Goal: Register for event/course

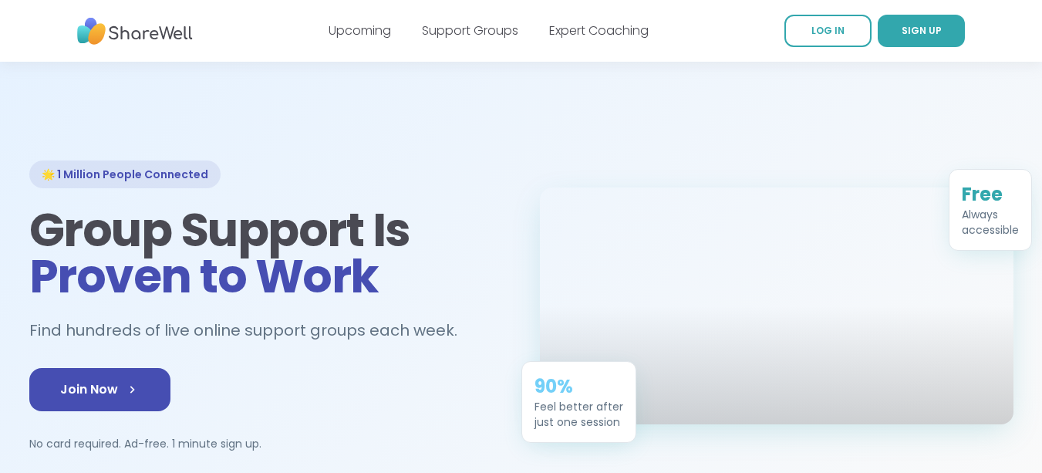
drag, startPoint x: 1040, startPoint y: 52, endPoint x: 1033, endPoint y: 145, distance: 92.8
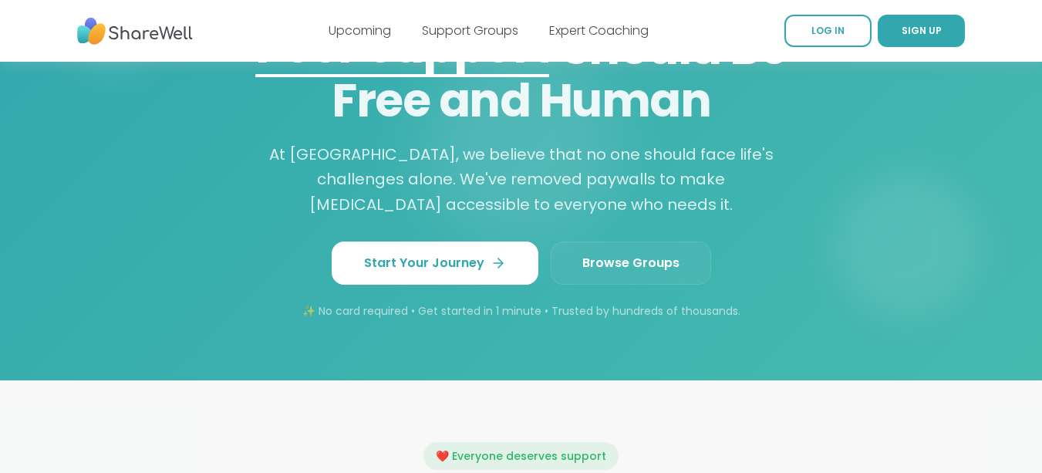
scroll to position [1366, 0]
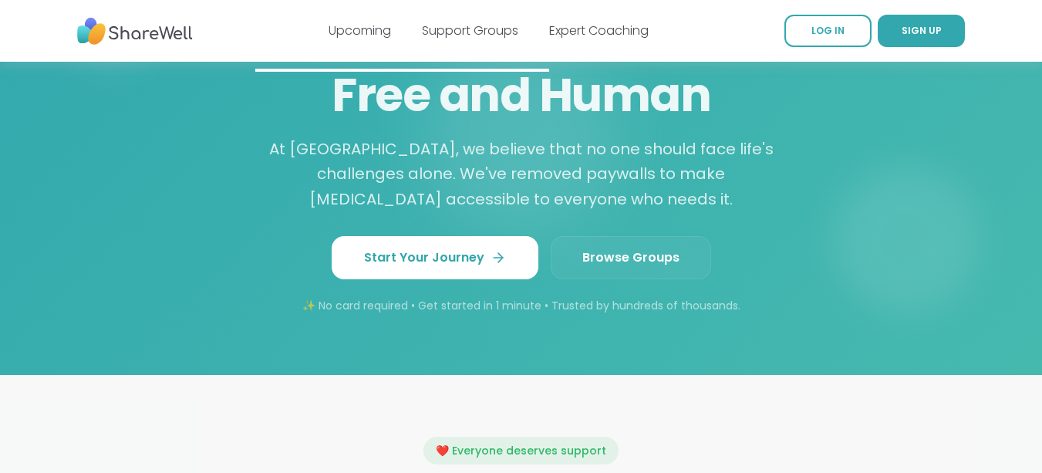
click at [608, 260] on span "Browse Groups" at bounding box center [630, 257] width 97 height 19
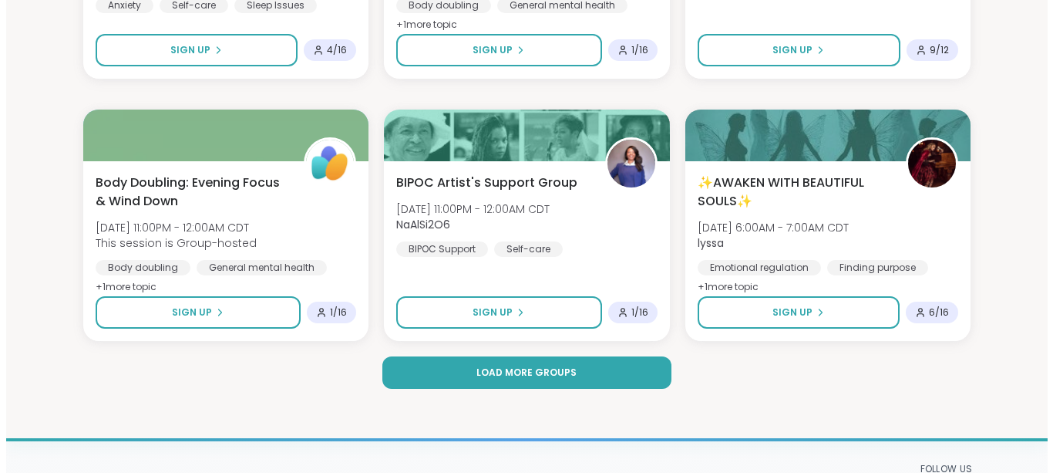
scroll to position [2987, 0]
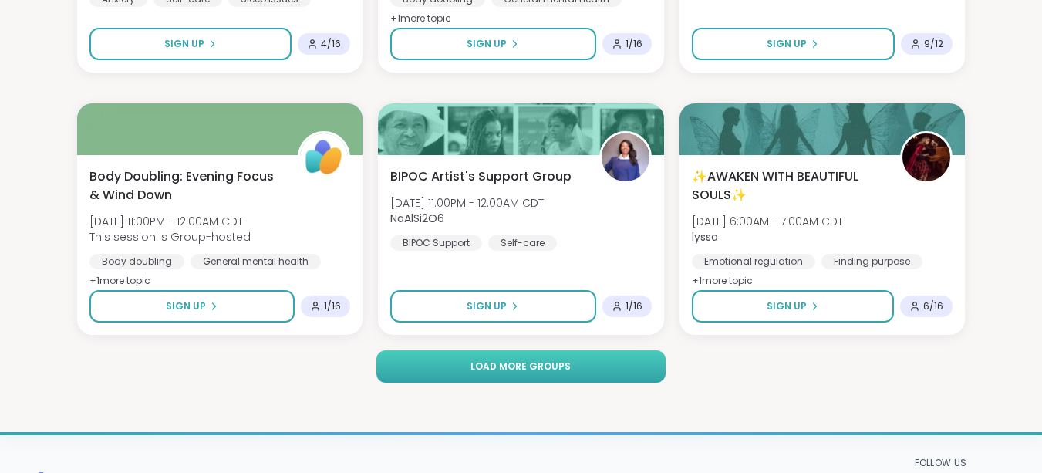
click at [518, 362] on span "Load more groups" at bounding box center [520, 366] width 100 height 14
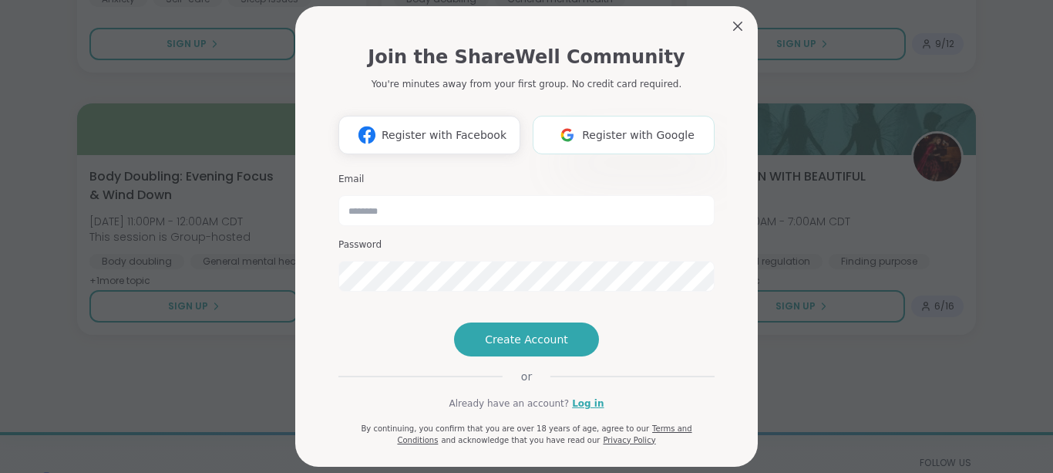
click at [615, 134] on span "Register with Google" at bounding box center [638, 135] width 113 height 16
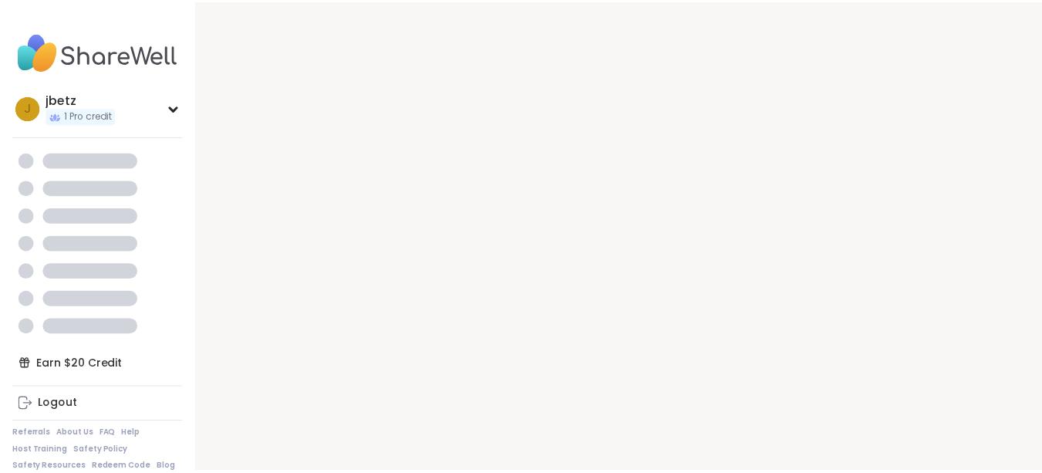
scroll to position [2904, 0]
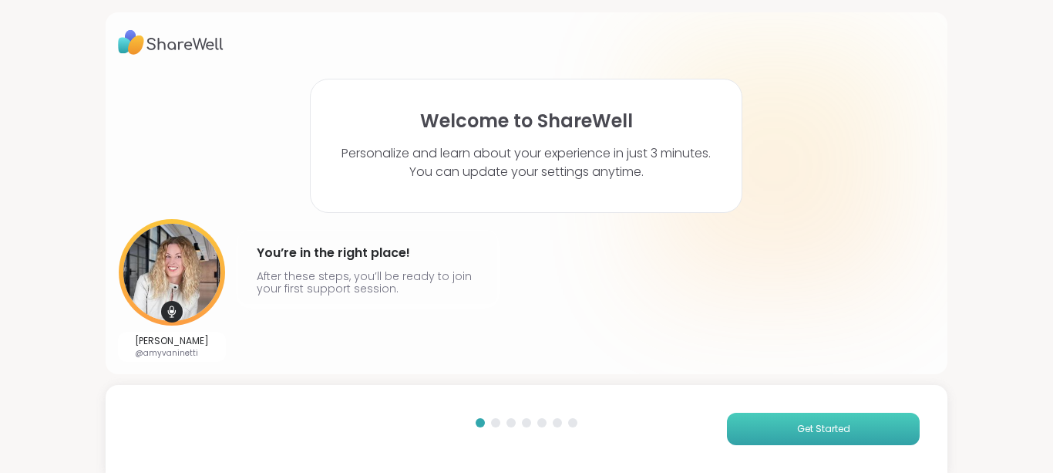
click at [786, 433] on button "Get Started" at bounding box center [823, 429] width 193 height 32
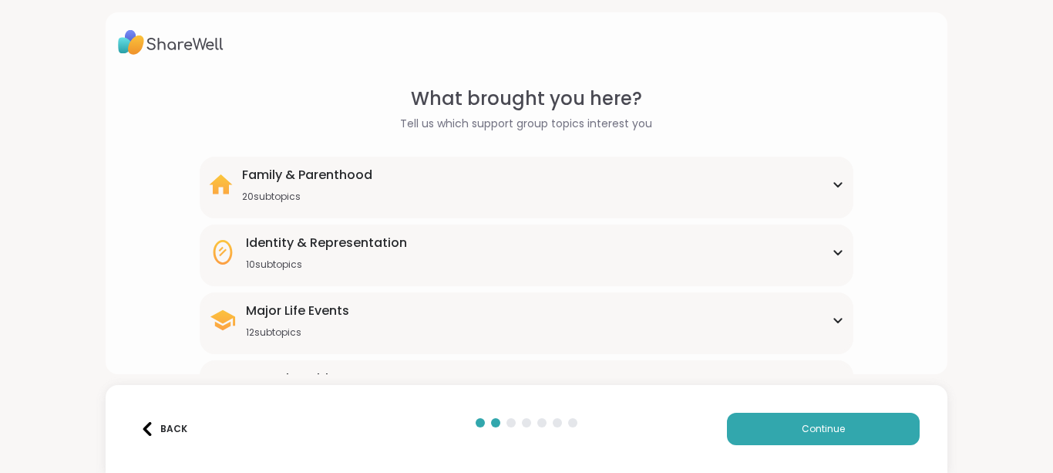
click at [827, 315] on div "Major Life Events 12 subtopics" at bounding box center [527, 319] width 636 height 37
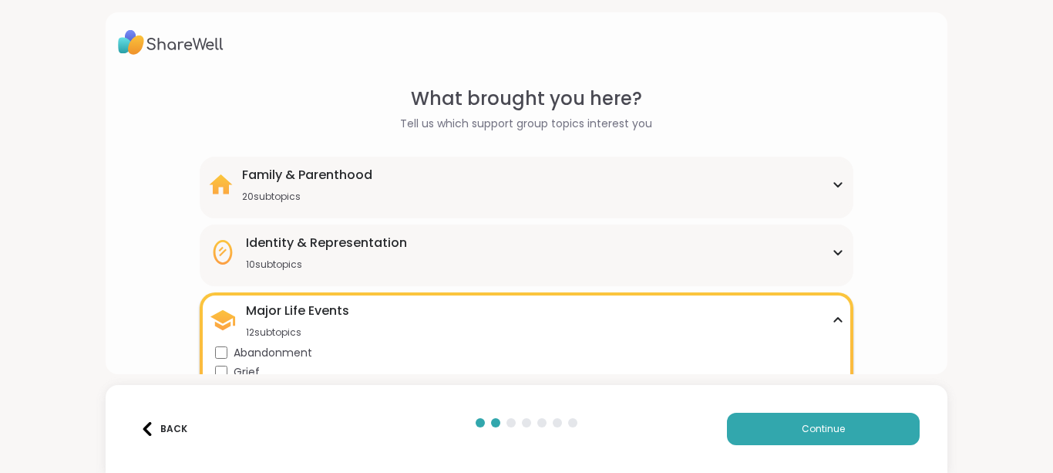
drag, startPoint x: 1009, startPoint y: 109, endPoint x: 990, endPoint y: 189, distance: 81.5
click at [990, 189] on div "What brought you here? Tell us which support group topics interest you Family &…" at bounding box center [526, 236] width 1053 height 473
drag, startPoint x: 1052, startPoint y: 89, endPoint x: 1052, endPoint y: 12, distance: 76.3
click at [1041, 12] on html "What brought you here? Tell us which support group topics interest you Family &…" at bounding box center [526, 236] width 1053 height 473
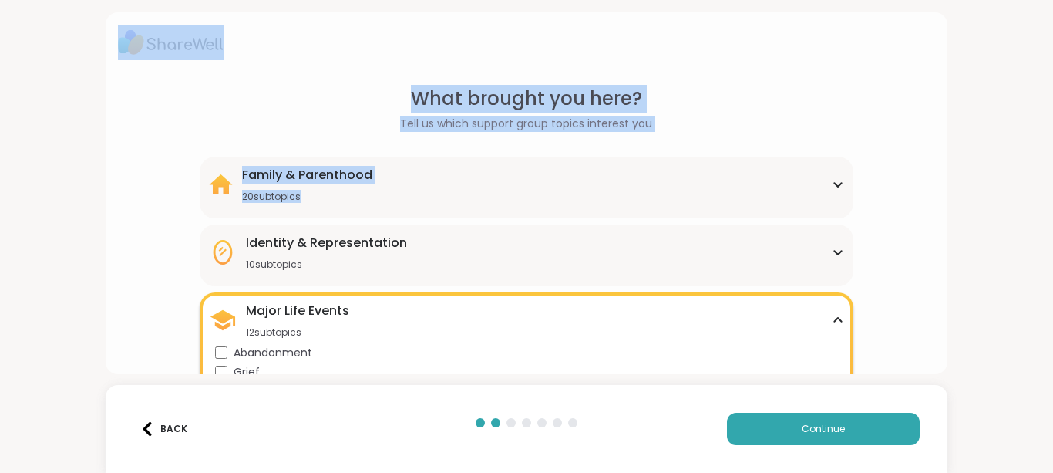
click at [890, 184] on div "What brought you here? Tell us which support group topics interest you Family &…" at bounding box center [527, 469] width 818 height 769
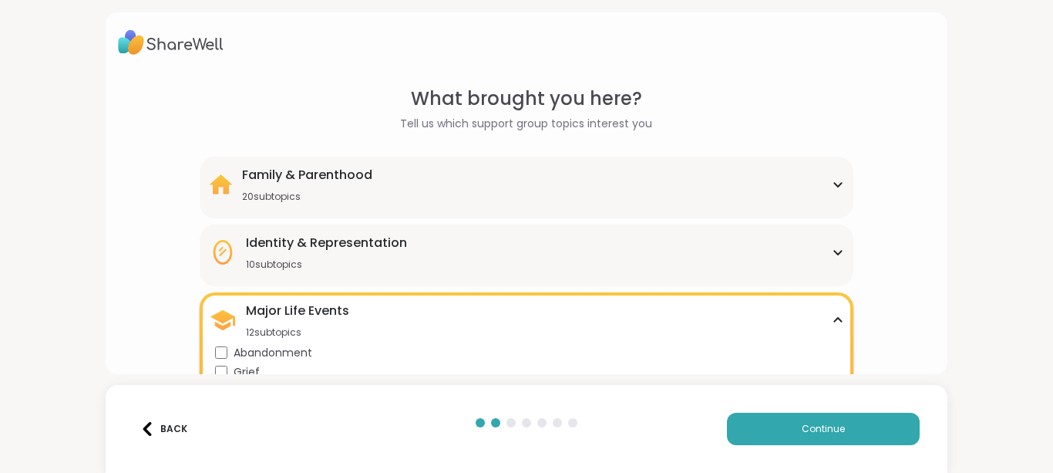
click at [812, 248] on div "Identity & Representation 10 subtopics" at bounding box center [527, 252] width 636 height 37
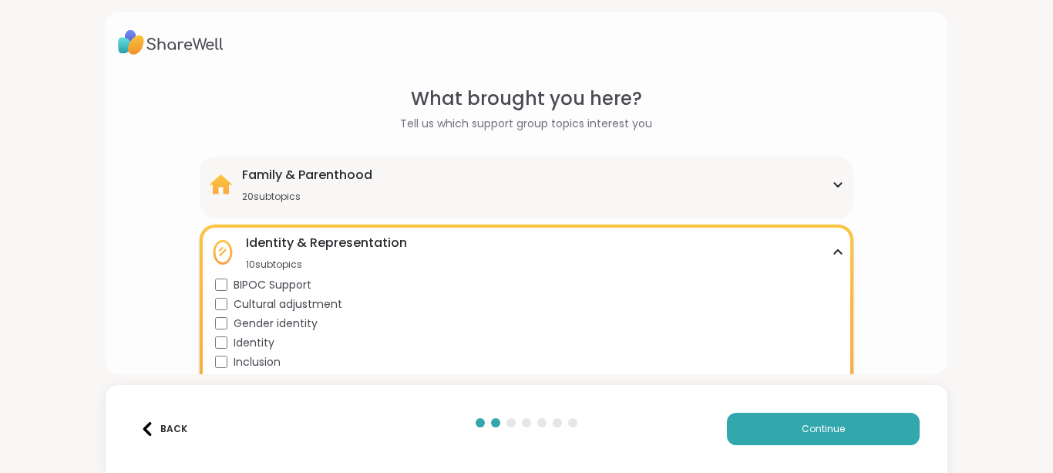
click at [832, 254] on icon at bounding box center [838, 252] width 12 height 8
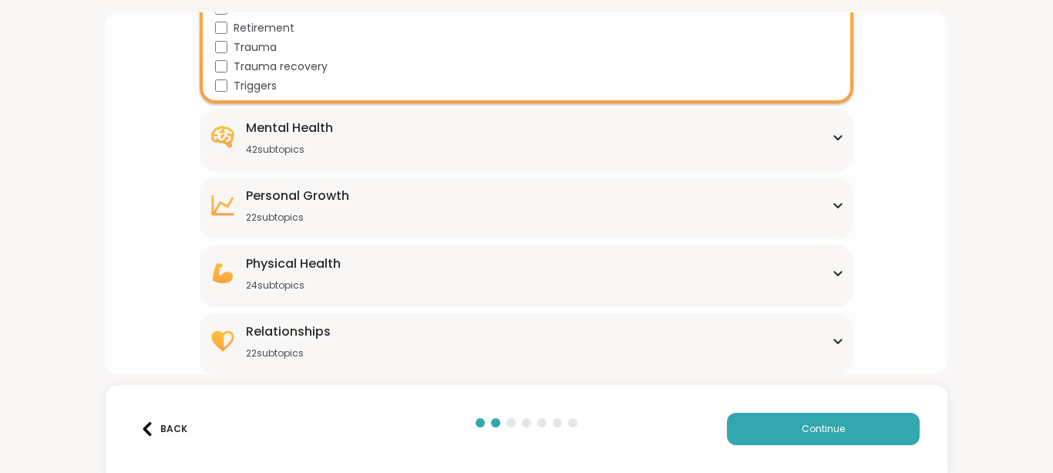
scroll to position [480, 0]
click at [790, 143] on div "Mental Health 42 subtopics" at bounding box center [527, 136] width 636 height 37
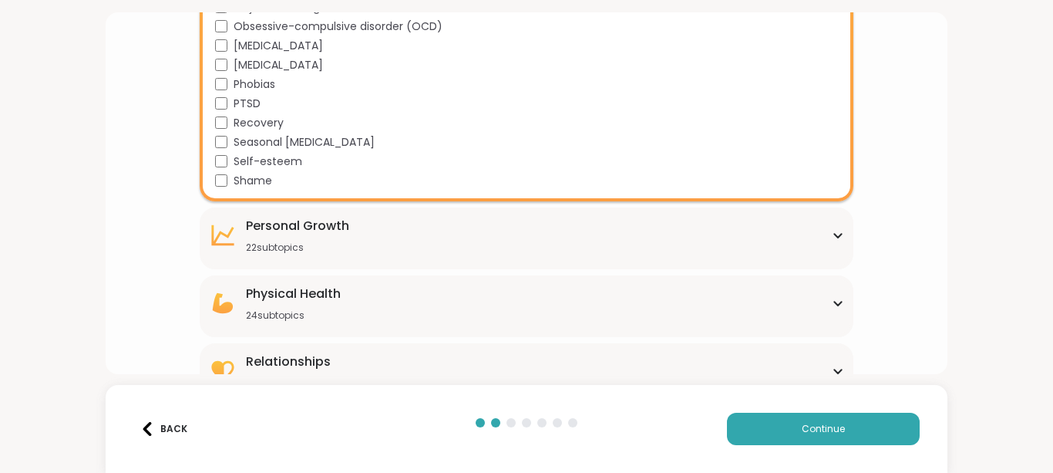
scroll to position [1251, 0]
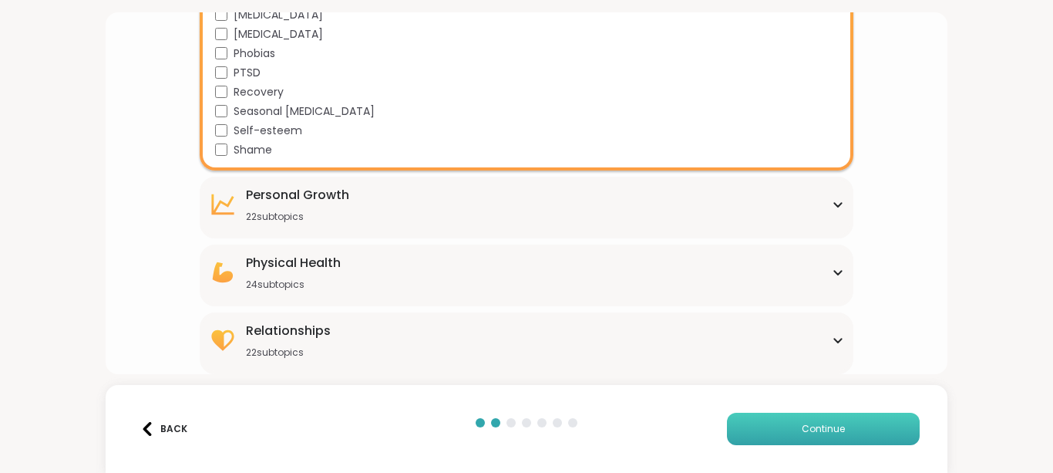
click at [834, 421] on button "Continue" at bounding box center [823, 429] width 193 height 32
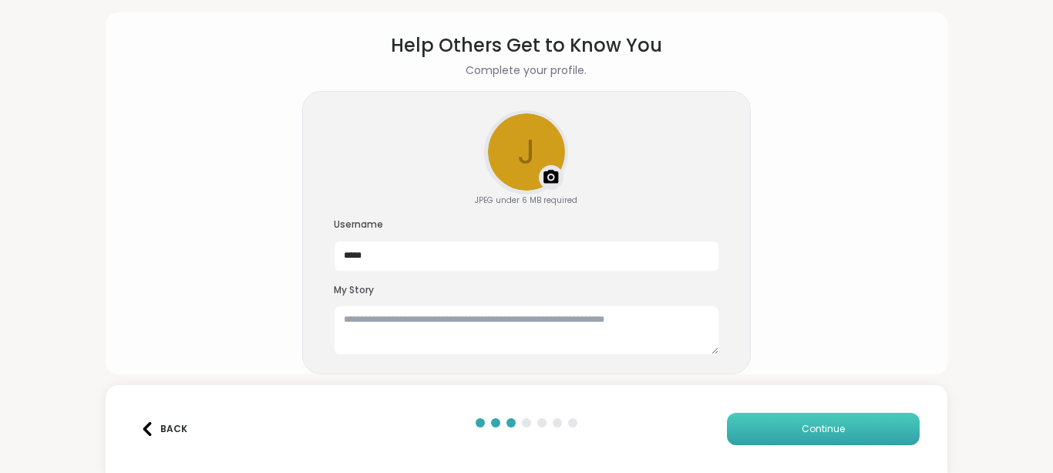
scroll to position [53, 0]
drag, startPoint x: 447, startPoint y: 256, endPoint x: 308, endPoint y: 251, distance: 138.9
click at [308, 251] on div "j Upload a profile photo JPEG under 6 MB required Username ***** My Story" at bounding box center [526, 233] width 449 height 284
type input "******"
click at [269, 305] on section "Help Others Get to Know You Complete your profile. j Upload a profile photo JPE…" at bounding box center [527, 187] width 818 height 337
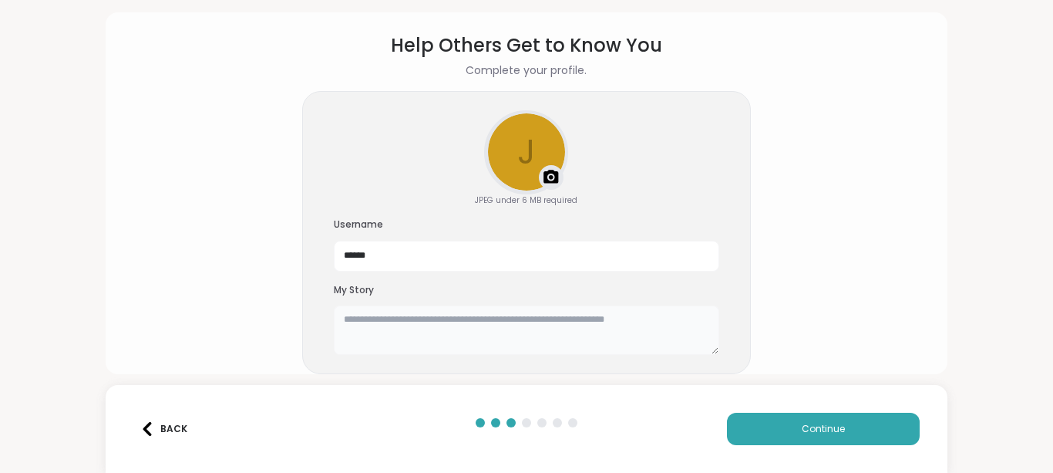
click at [419, 328] on textarea at bounding box center [527, 329] width 386 height 49
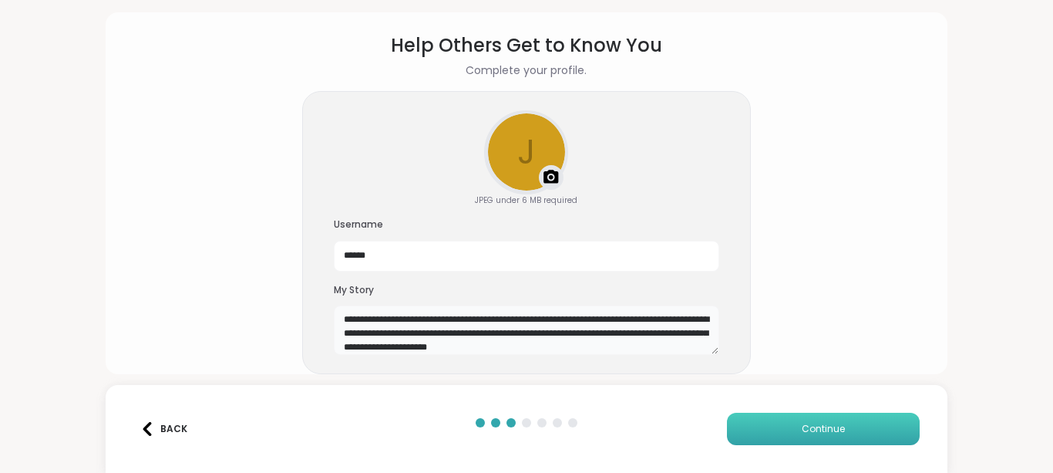
type textarea "**********"
click at [802, 434] on span "Continue" at bounding box center [823, 429] width 43 height 14
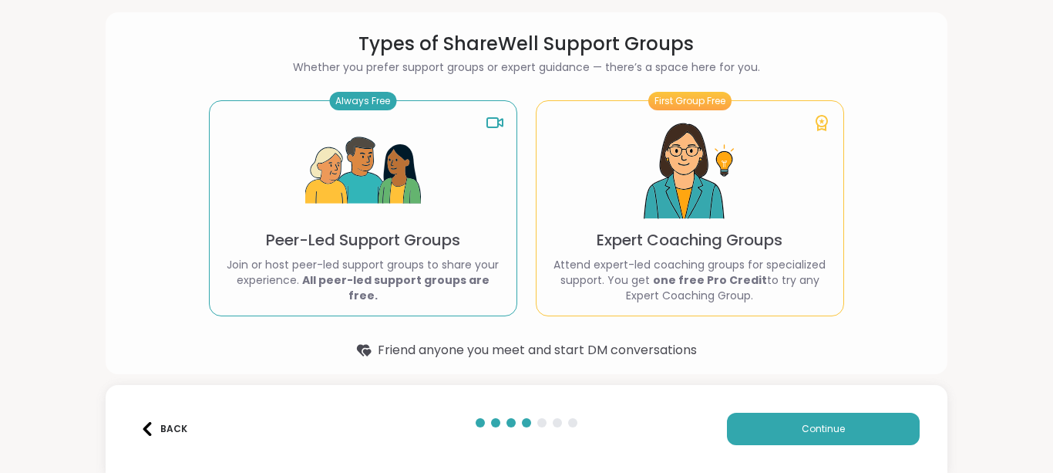
click at [419, 251] on p "Peer-Led Support Groups" at bounding box center [363, 240] width 194 height 22
click at [345, 282] on b "All peer-led support groups are free." at bounding box center [395, 287] width 187 height 31
click at [335, 244] on p "Peer-Led Support Groups" at bounding box center [363, 240] width 194 height 22
click at [824, 436] on button "Continue" at bounding box center [823, 429] width 193 height 32
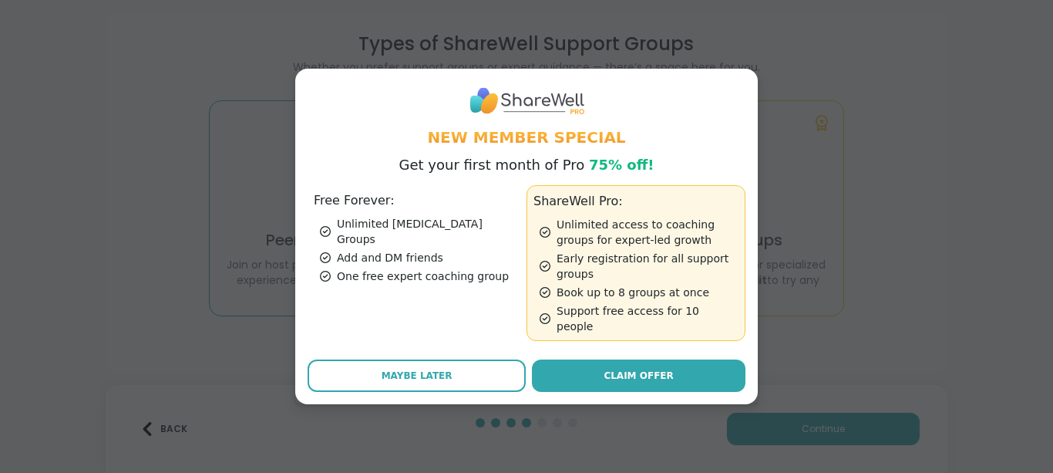
click at [360, 236] on div "Unlimited [MEDICAL_DATA] Groups" at bounding box center [420, 231] width 200 height 31
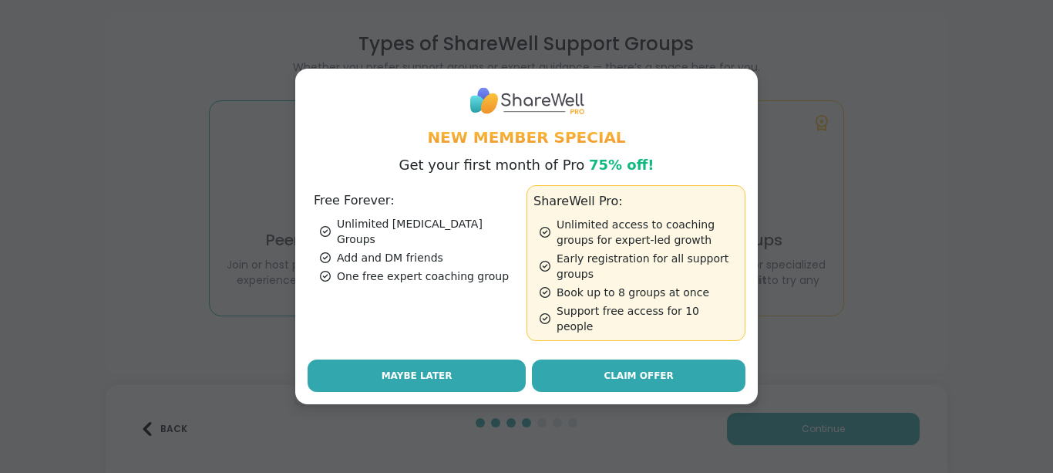
click at [452, 366] on button "Maybe Later" at bounding box center [417, 375] width 218 height 32
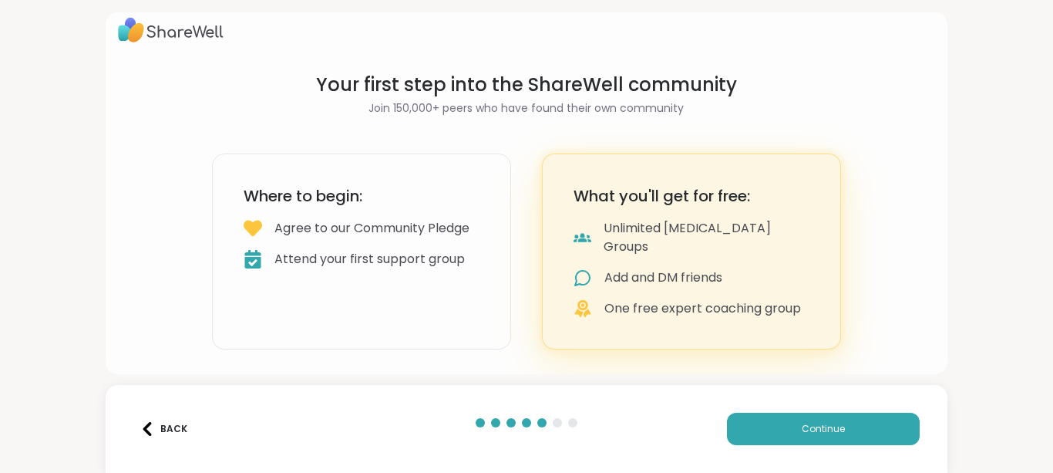
scroll to position [0, 0]
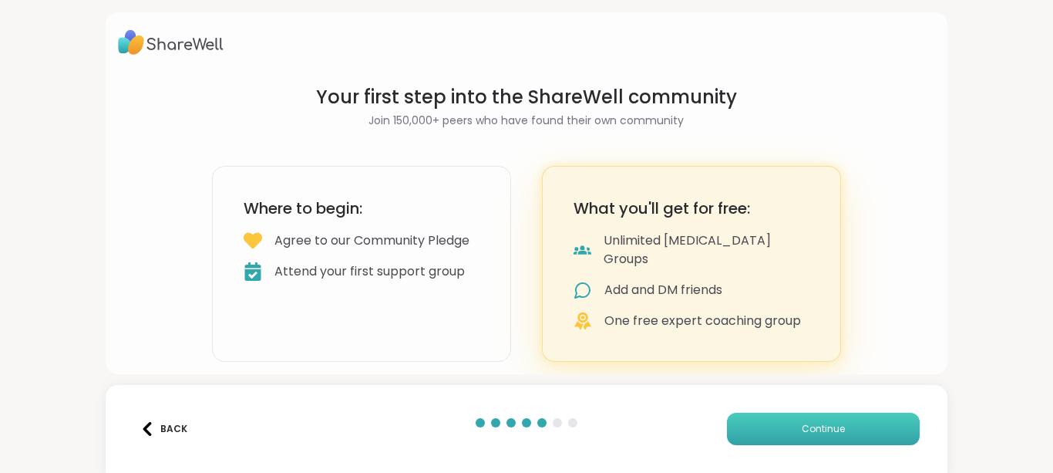
click at [802, 424] on span "Continue" at bounding box center [823, 429] width 43 height 14
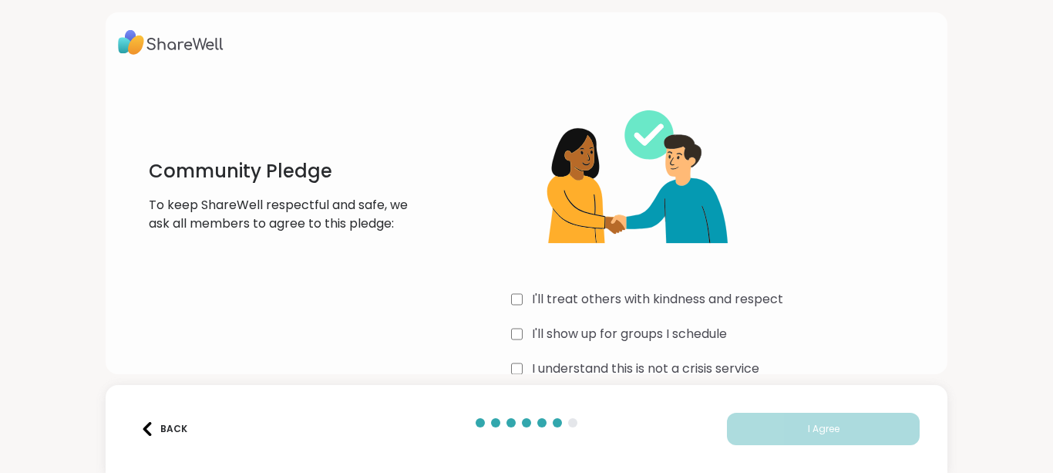
click at [513, 375] on div "Community Pledge To keep ShareWell respectful and safe, we ask all members to a…" at bounding box center [526, 236] width 1053 height 473
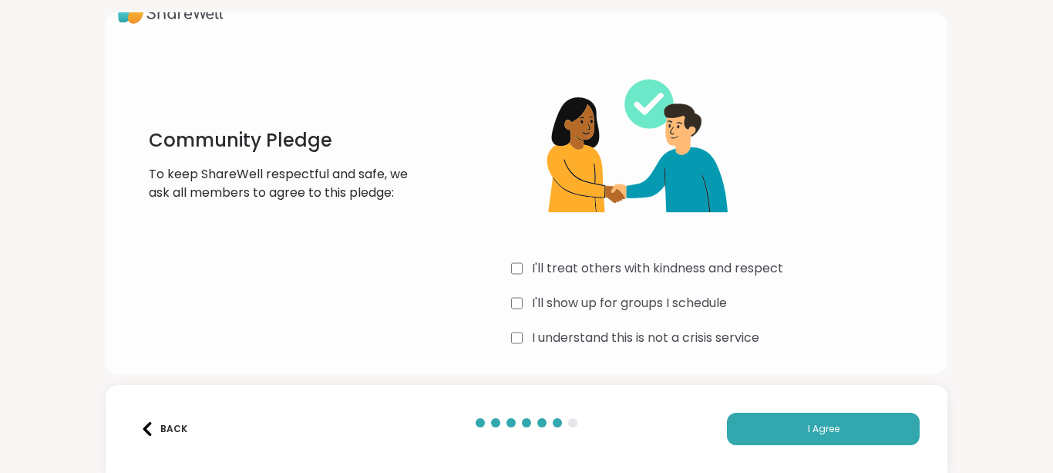
scroll to position [32, 0]
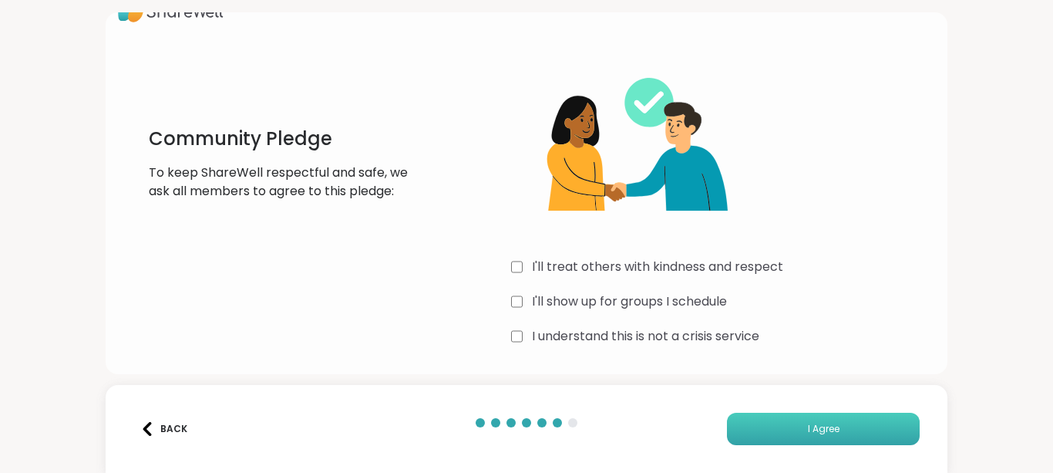
click at [792, 427] on button "I Agree" at bounding box center [823, 429] width 193 height 32
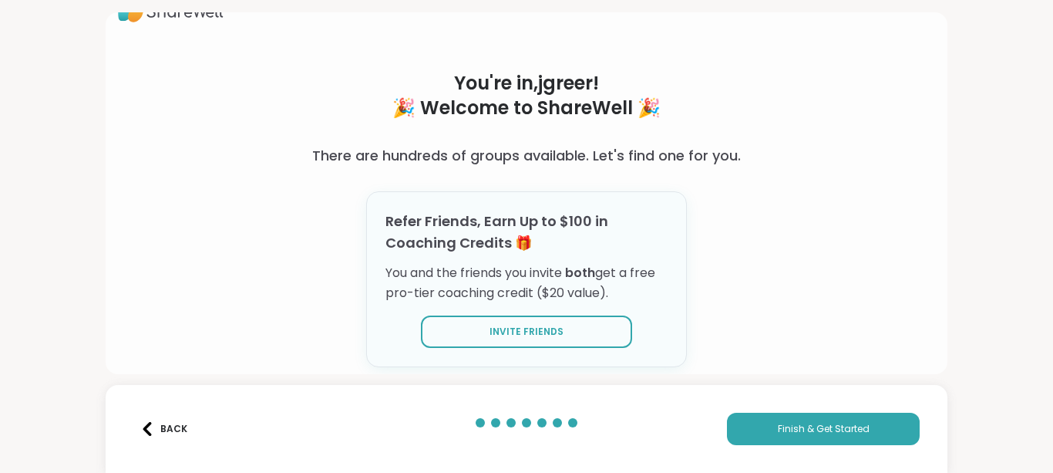
click at [813, 246] on div "You're in, jgreer ! 🎉 Welcome to ShareWell 🎉 There are hundreds of groups avail…" at bounding box center [527, 193] width 843 height 362
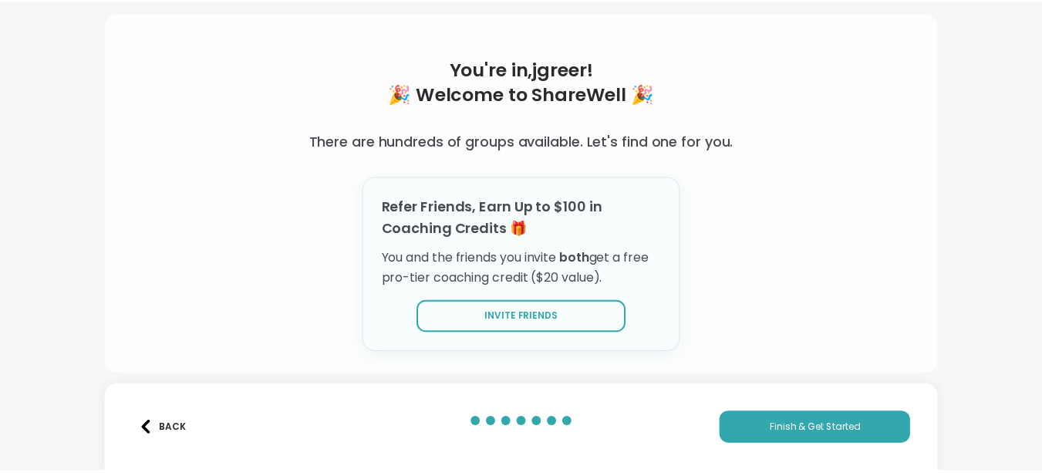
scroll to position [48, 0]
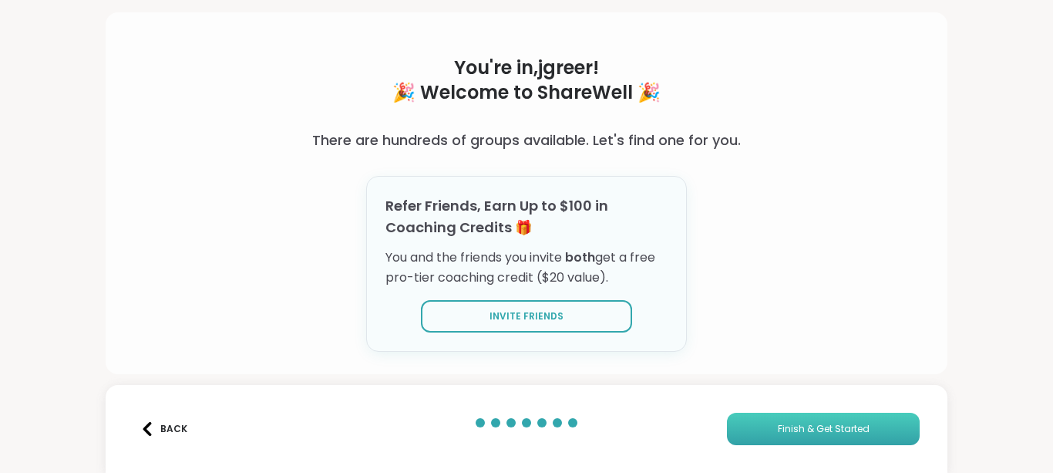
click at [762, 426] on button "Finish & Get Started" at bounding box center [823, 429] width 193 height 32
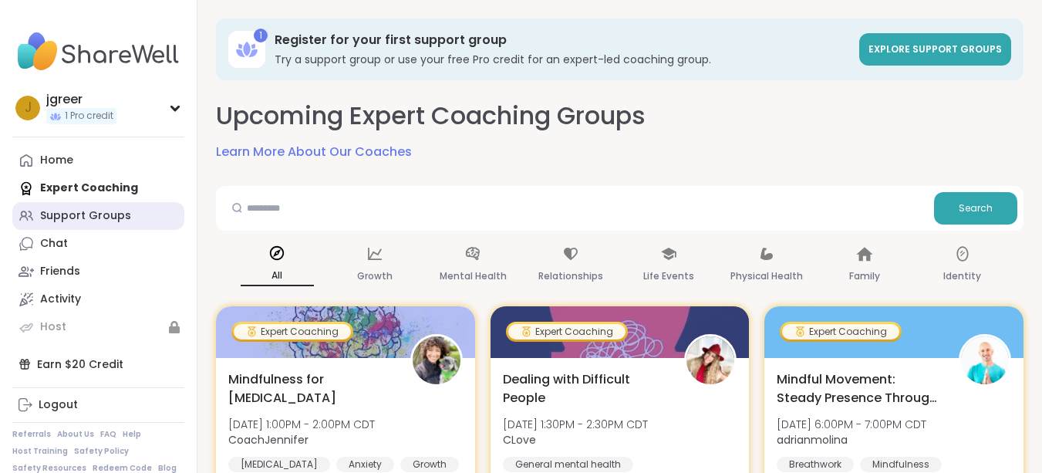
click at [62, 222] on div "Support Groups" at bounding box center [85, 215] width 91 height 15
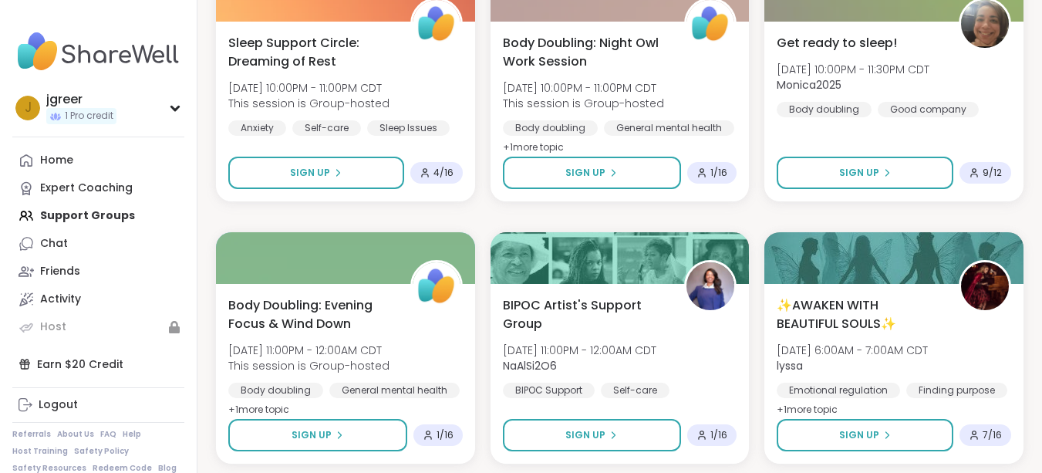
scroll to position [2984, 0]
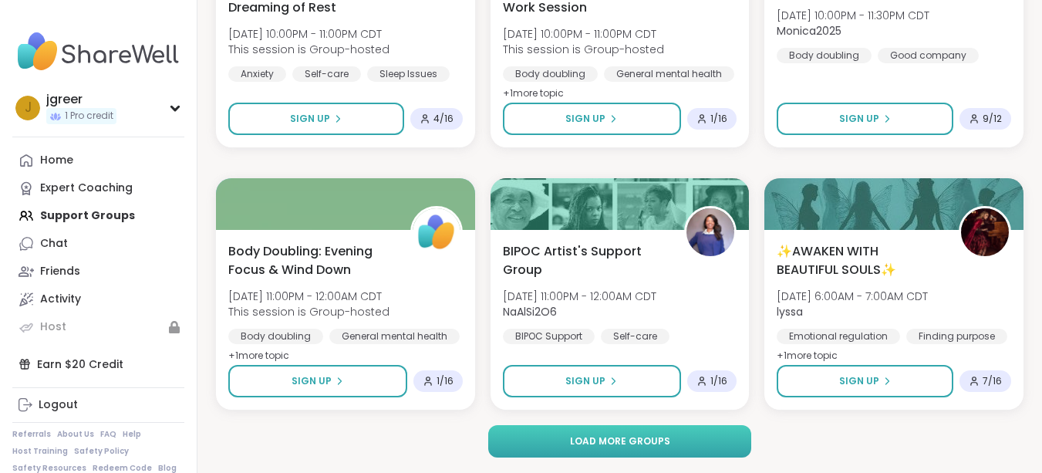
click at [640, 442] on span "Load more groups" at bounding box center [620, 441] width 100 height 14
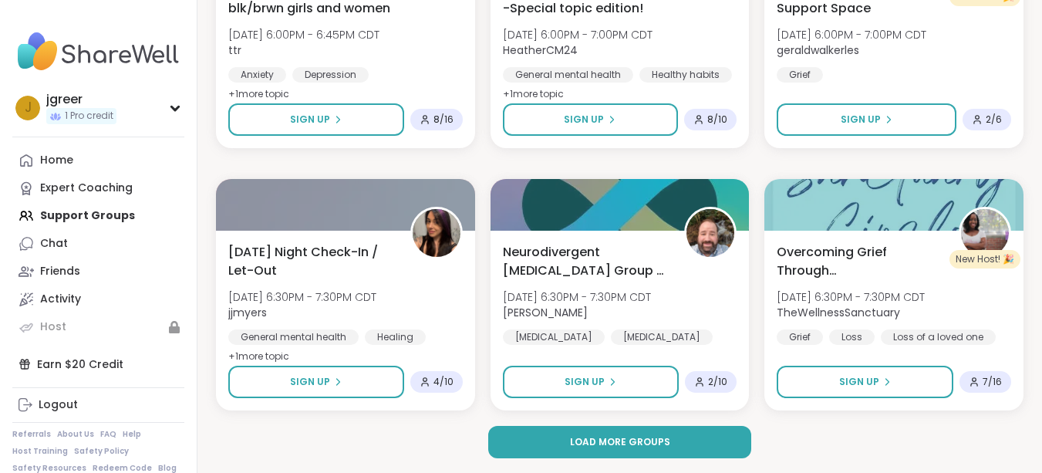
scroll to position [6130, 0]
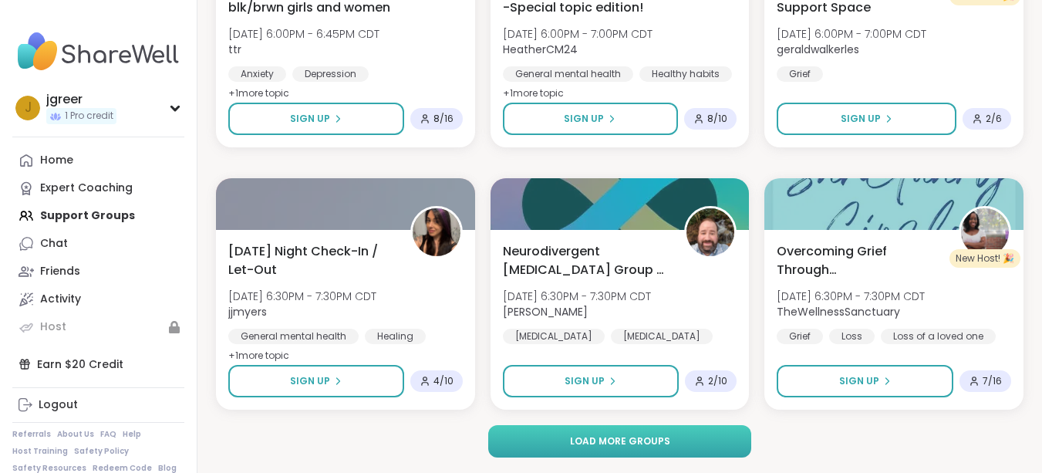
click at [657, 443] on span "Load more groups" at bounding box center [620, 441] width 100 height 14
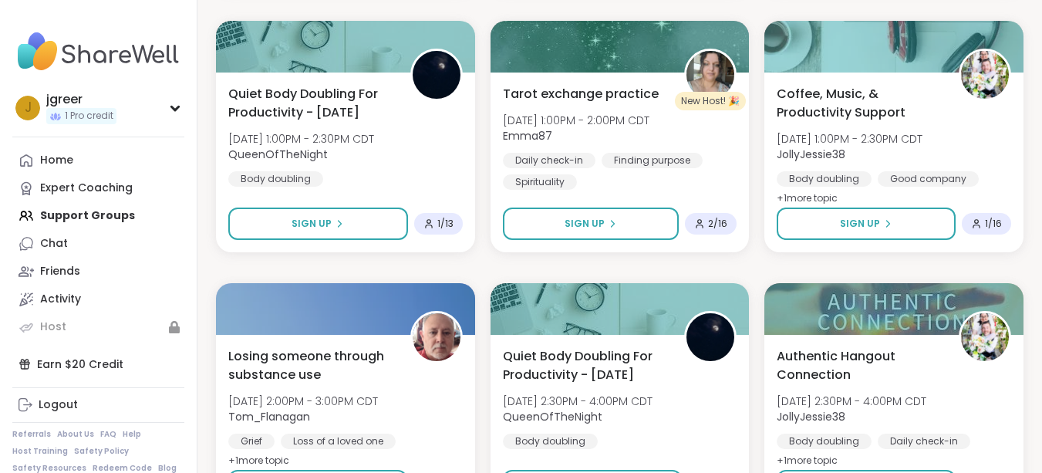
scroll to position [9276, 0]
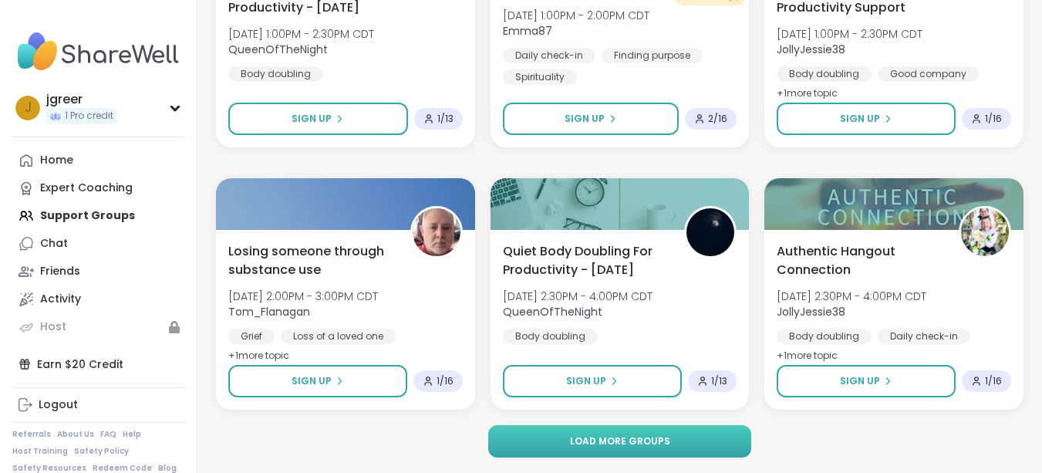
click at [703, 439] on button "Load more groups" at bounding box center [619, 441] width 263 height 32
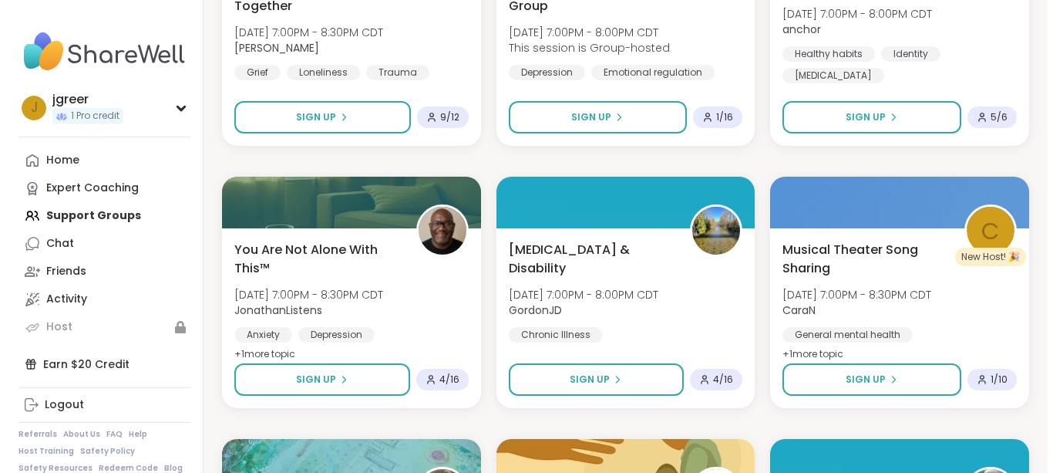
scroll to position [10370, 0]
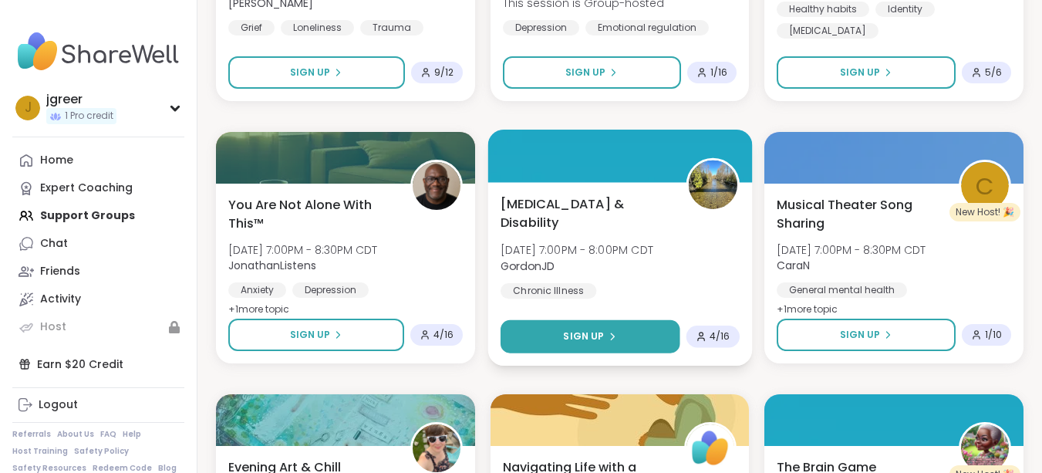
click at [606, 330] on div "Sign Up" at bounding box center [589, 336] width 53 height 14
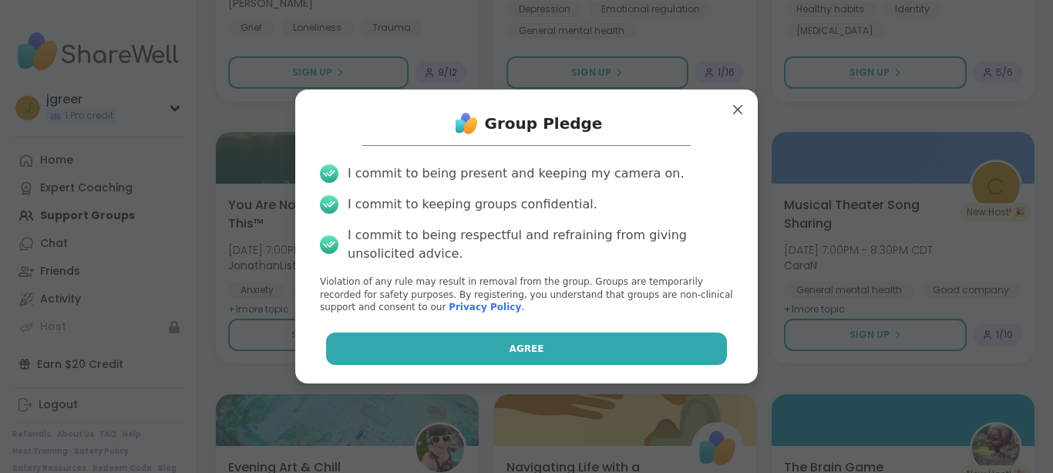
click at [510, 346] on span "Agree" at bounding box center [527, 349] width 35 height 14
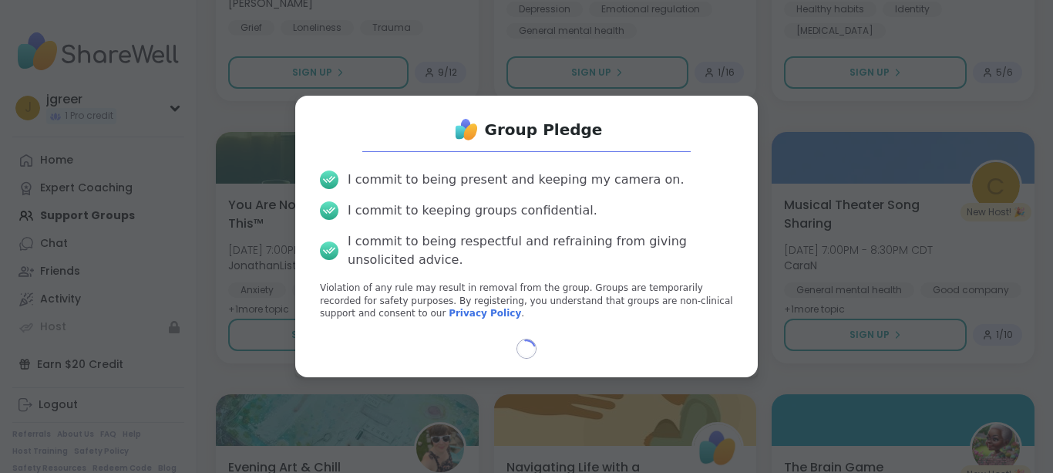
select select "**"
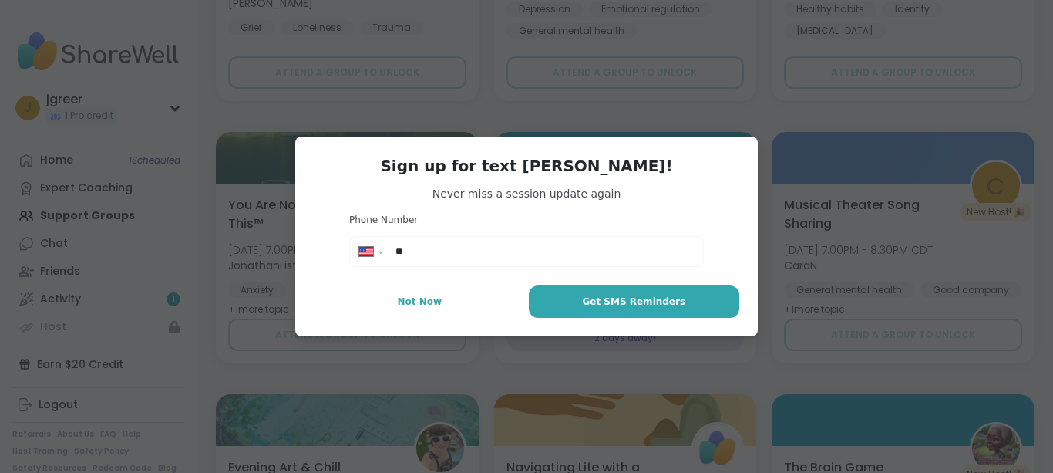
click at [483, 255] on input "**" at bounding box center [545, 251] width 298 height 15
type input "**********"
click at [634, 297] on span "Get SMS Reminders" at bounding box center [633, 302] width 103 height 14
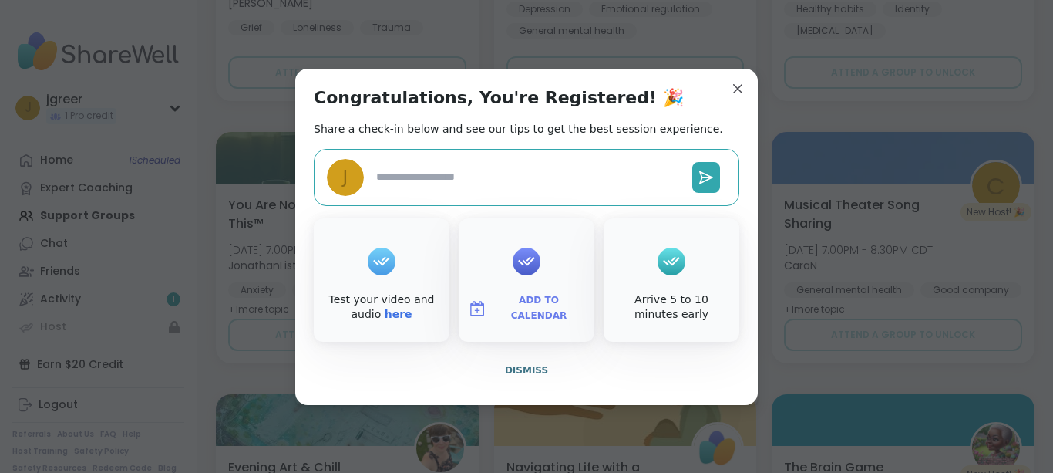
click at [526, 262] on icon at bounding box center [526, 261] width 25 height 24
click at [511, 305] on span "Add to Calendar" at bounding box center [539, 308] width 93 height 30
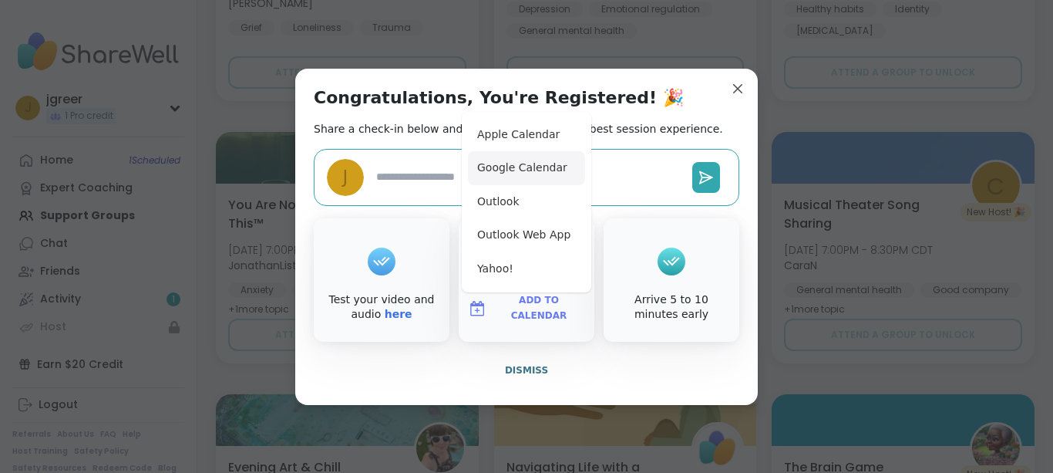
click at [507, 165] on button "Google Calendar" at bounding box center [526, 168] width 117 height 34
